Goal: Task Accomplishment & Management: Use online tool/utility

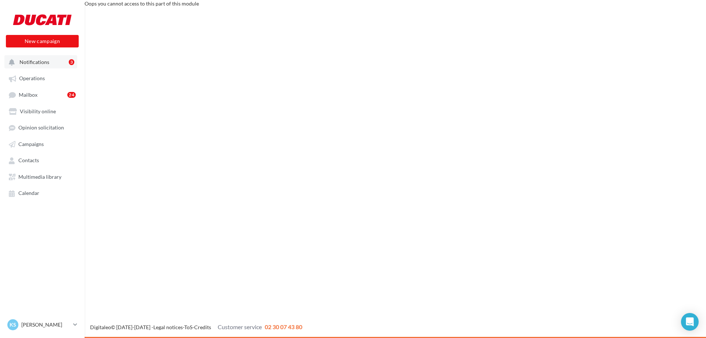
click at [28, 65] on span "Notifications" at bounding box center [34, 62] width 30 height 6
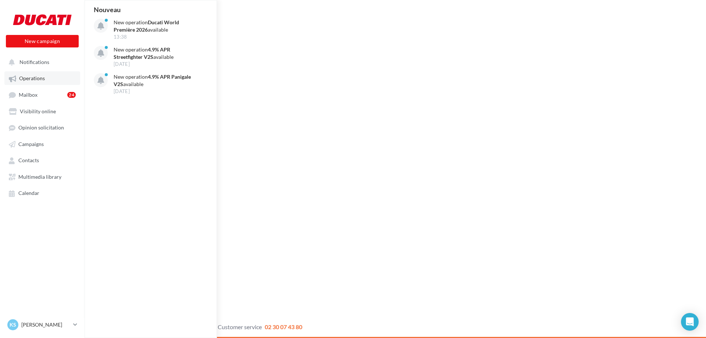
click at [28, 80] on span "Operations" at bounding box center [32, 78] width 26 height 6
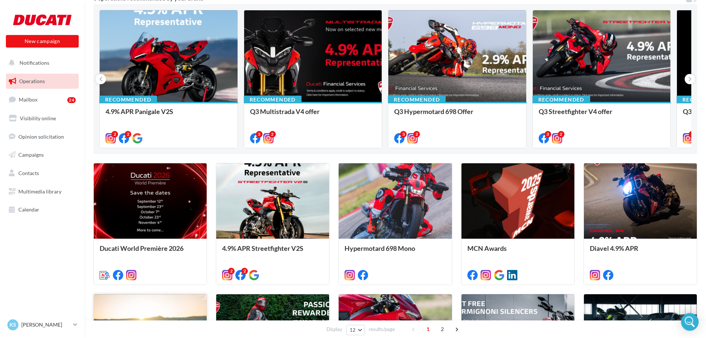
scroll to position [141, 0]
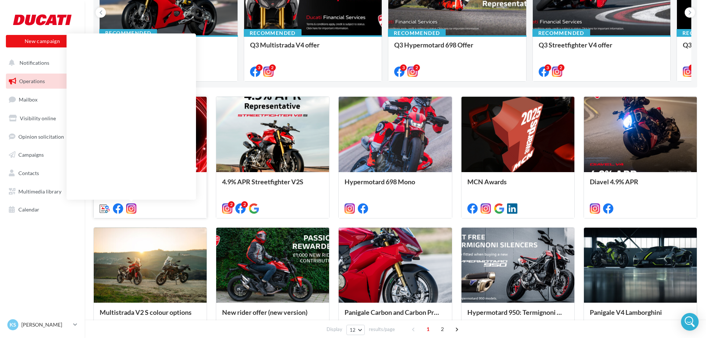
click at [132, 210] on icon at bounding box center [131, 208] width 10 height 10
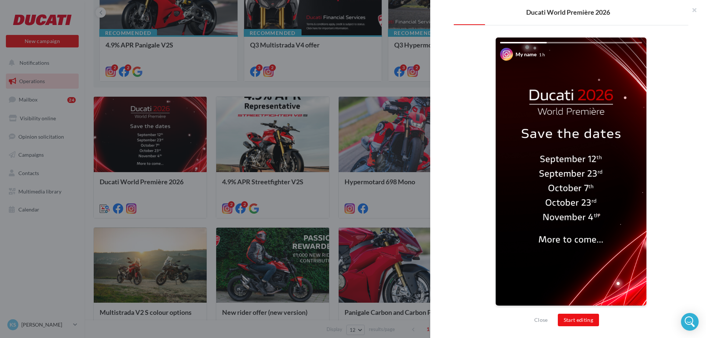
scroll to position [117, 0]
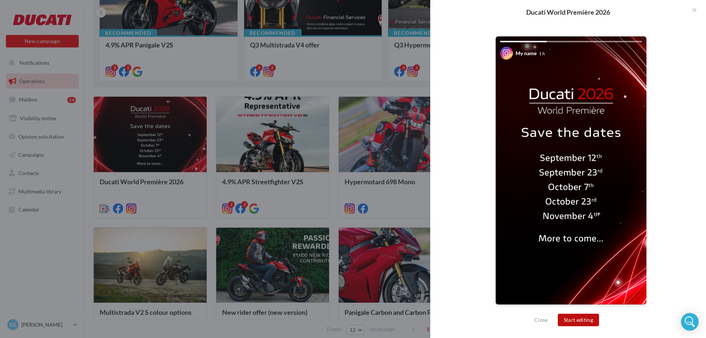
click at [580, 321] on button "Start editing" at bounding box center [579, 320] width 42 height 13
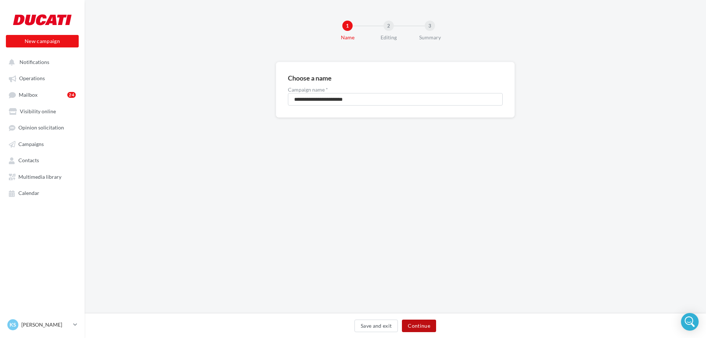
click at [428, 326] on button "Continue" at bounding box center [419, 326] width 34 height 13
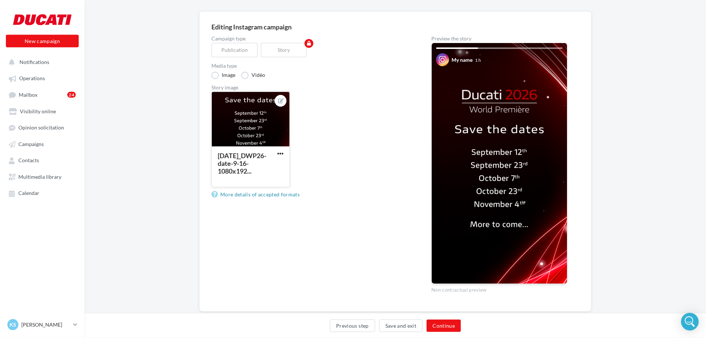
scroll to position [67, 0]
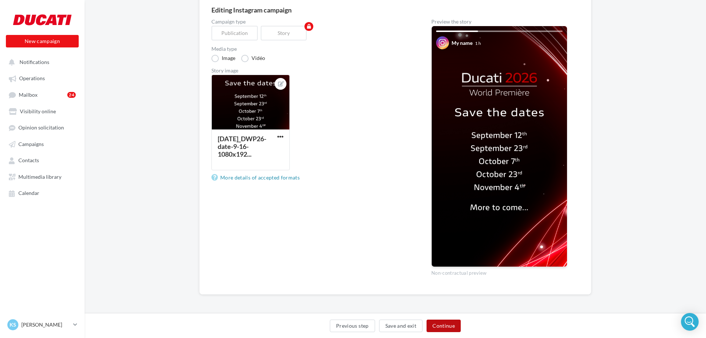
click at [445, 323] on button "Continue" at bounding box center [444, 326] width 34 height 13
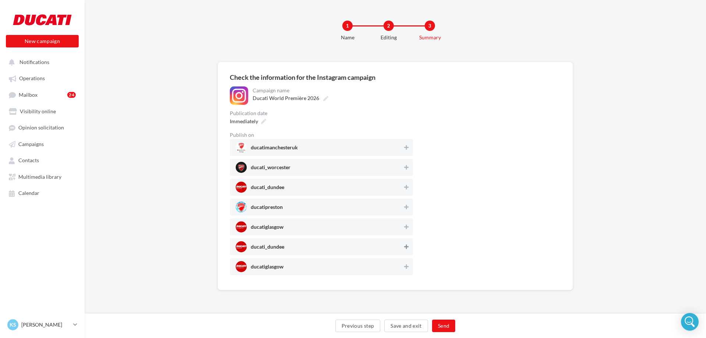
click at [404, 246] on icon at bounding box center [406, 246] width 4 height 5
click at [263, 122] on icon at bounding box center [263, 121] width 5 height 5
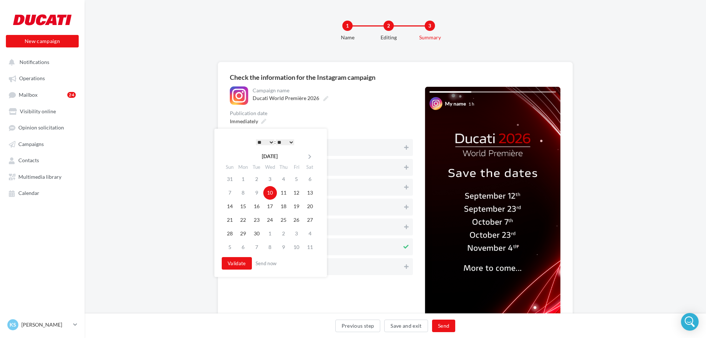
click at [256, 139] on select "* * * * * * * * * * ** ** ** ** ** ** ** ** ** ** ** ** ** **" at bounding box center [265, 142] width 18 height 6
click at [276, 139] on select "** ** ** ** ** **" at bounding box center [285, 142] width 18 height 6
click at [236, 265] on button "Validate" at bounding box center [237, 263] width 30 height 13
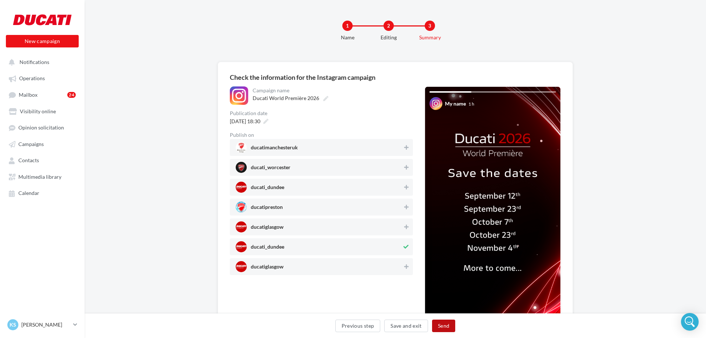
click at [445, 327] on button "Send" at bounding box center [443, 326] width 23 height 13
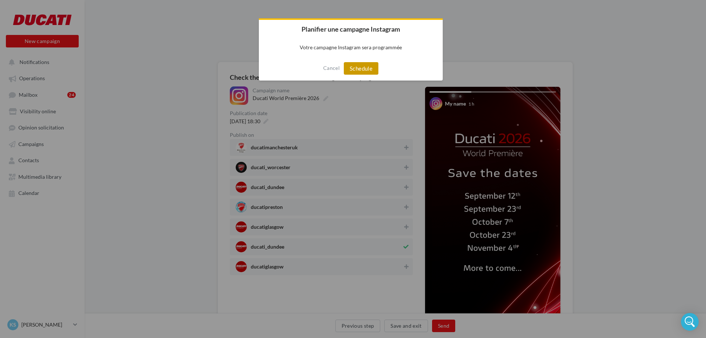
click at [357, 67] on button "Schedule" at bounding box center [361, 68] width 35 height 13
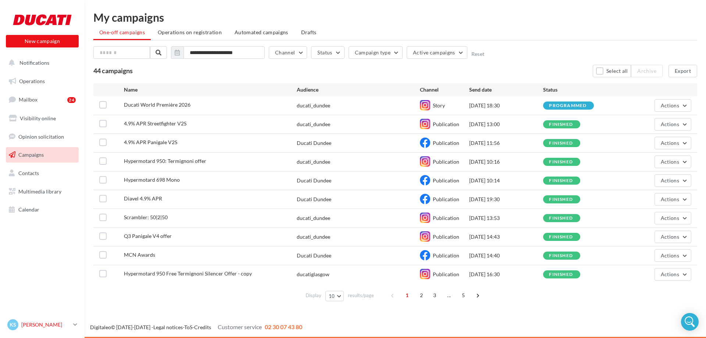
click at [61, 327] on p "[PERSON_NAME]" at bounding box center [45, 324] width 49 height 7
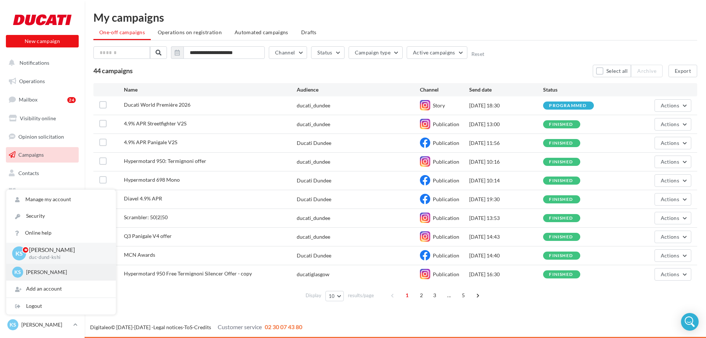
click at [46, 271] on p "[PERSON_NAME]" at bounding box center [66, 272] width 81 height 7
